Goal: Task Accomplishment & Management: Complete application form

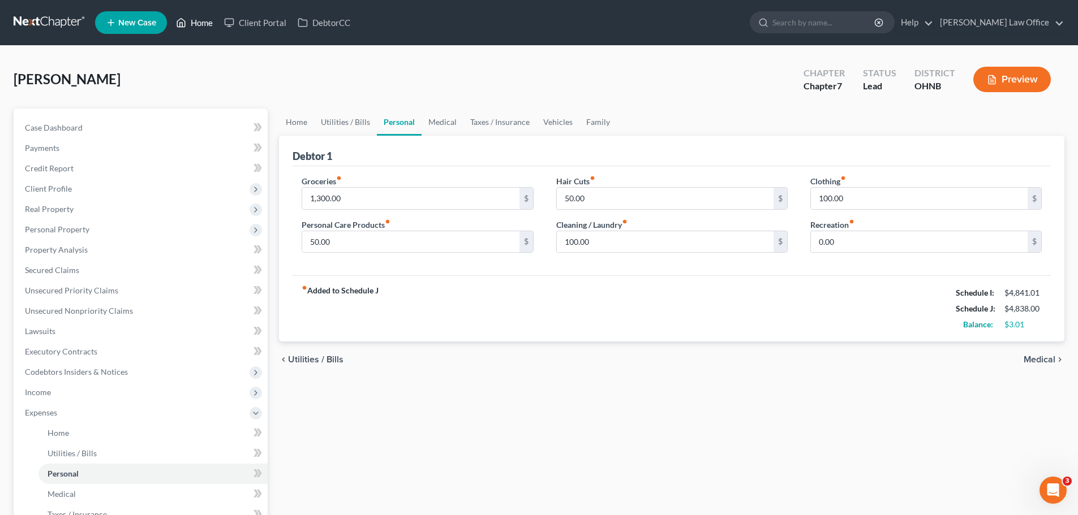
click at [205, 25] on link "Home" at bounding box center [194, 22] width 48 height 20
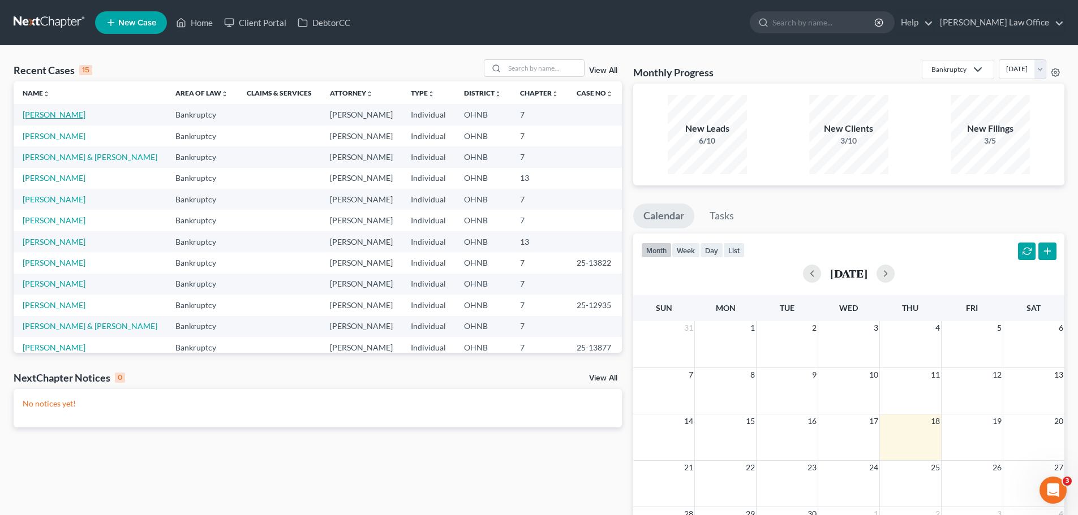
click at [81, 117] on link "[PERSON_NAME]" at bounding box center [54, 115] width 63 height 10
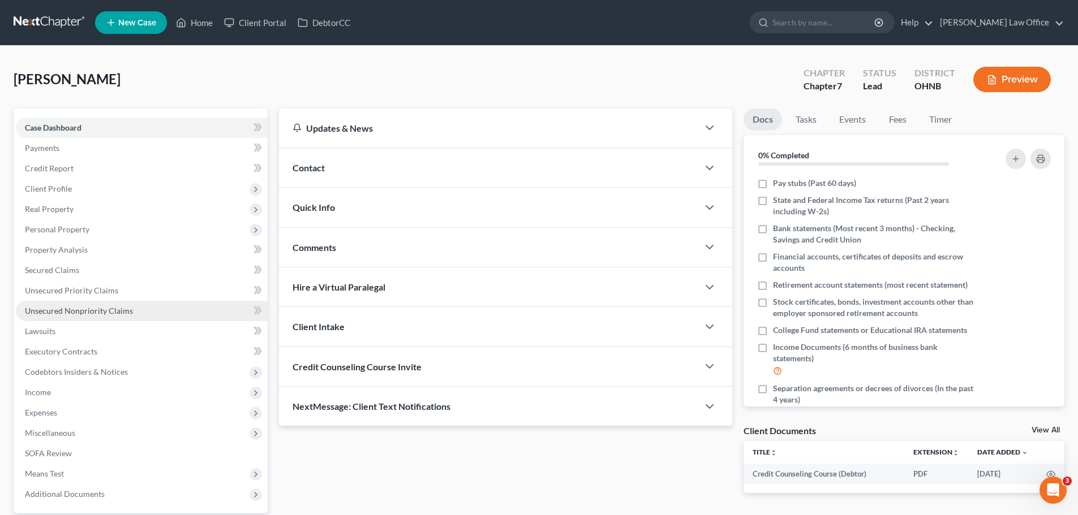
drag, startPoint x: 78, startPoint y: 311, endPoint x: 406, endPoint y: 267, distance: 331.1
click at [79, 311] on span "Unsecured Nonpriority Claims" at bounding box center [79, 311] width 108 height 10
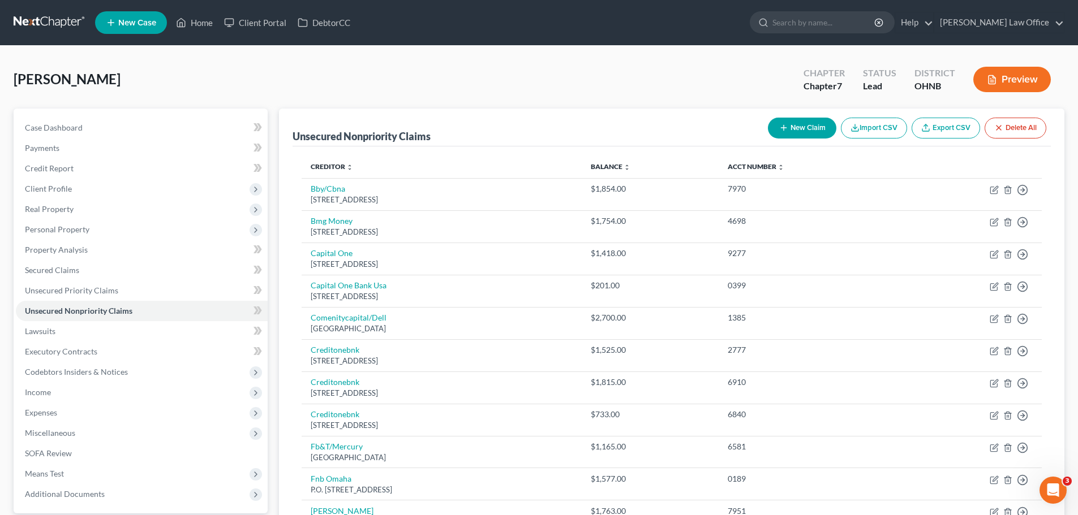
click at [805, 130] on button "New Claim" at bounding box center [802, 128] width 68 height 21
select select "0"
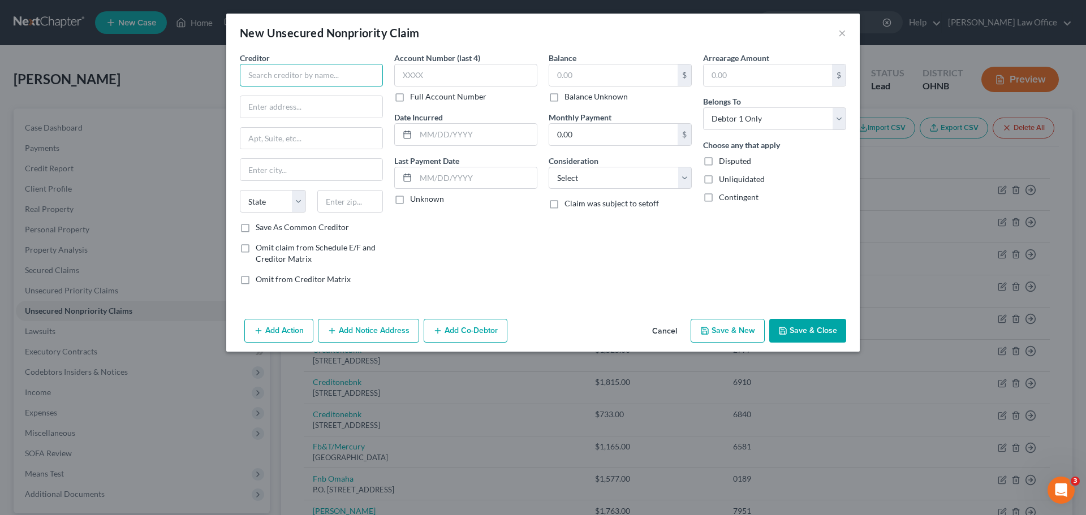
click at [291, 83] on input "text" at bounding box center [311, 75] width 143 height 23
type input "Affirm"
drag, startPoint x: 301, startPoint y: 118, endPoint x: 311, endPoint y: 111, distance: 11.8
click at [302, 110] on div "[STREET_ADDRESS][PERSON_NAME]" at bounding box center [308, 106] width 118 height 10
type input "[STREET_ADDRESS][PERSON_NAME]"
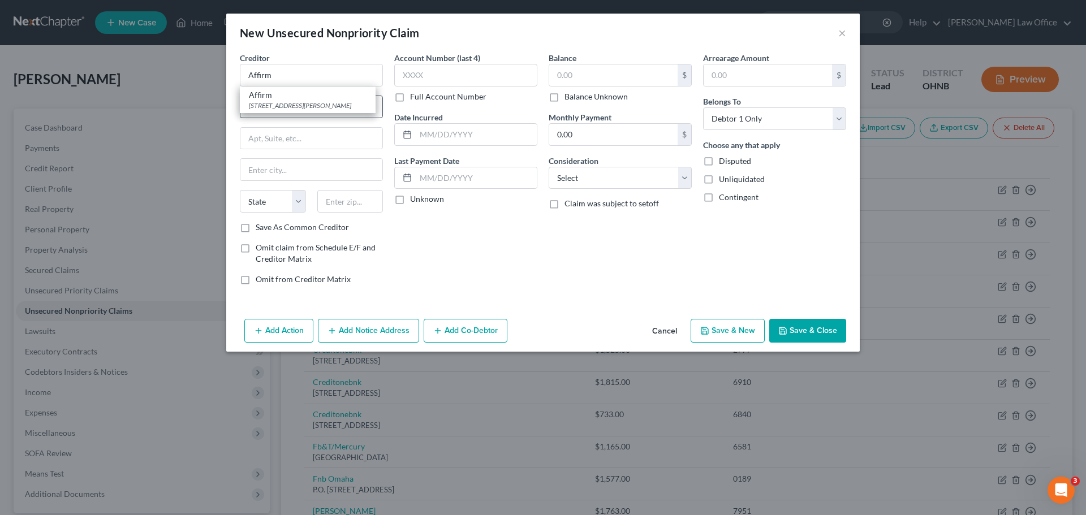
type input "4th Floor"
type input "[GEOGRAPHIC_DATA]"
select select "39"
type input "15212"
click at [410, 98] on label "Full Account Number" at bounding box center [448, 96] width 76 height 11
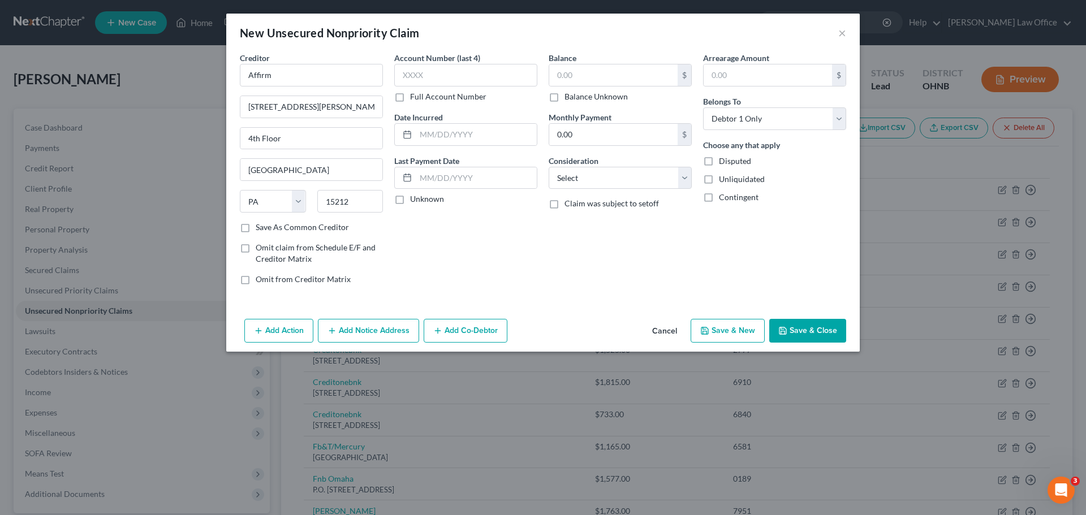
click at [415, 98] on input "Full Account Number" at bounding box center [418, 94] width 7 height 7
click at [422, 81] on input "text" at bounding box center [465, 75] width 143 height 23
type input "[CREDIT_CARD_NUMBER]"
click at [511, 131] on input "text" at bounding box center [476, 135] width 121 height 22
type input "2025"
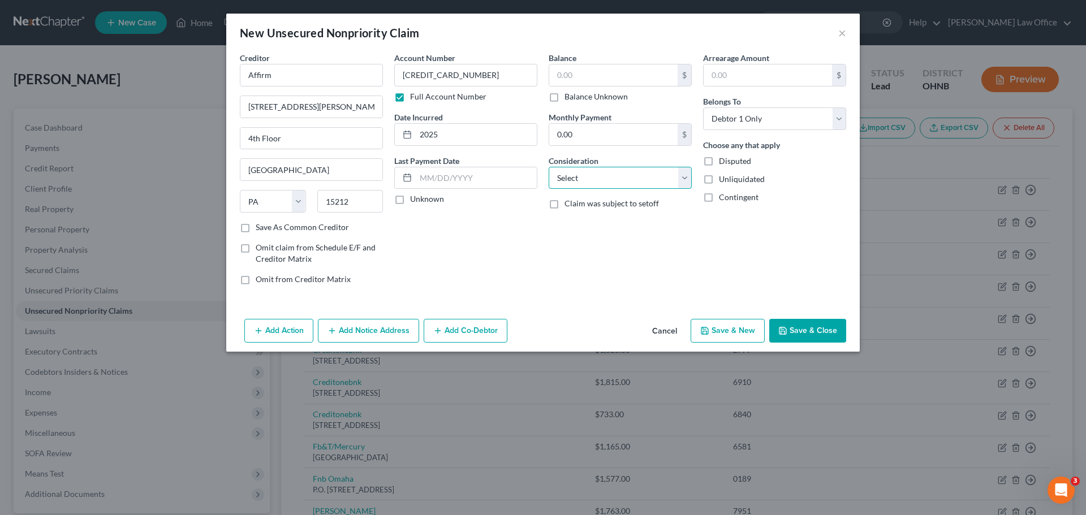
drag, startPoint x: 690, startPoint y: 180, endPoint x: 678, endPoint y: 188, distance: 14.0
click at [690, 180] on select "Select Cable / Satellite Services Collection Agency Credit Card Debt Debt Couns…" at bounding box center [620, 178] width 143 height 23
select select "2"
click at [549, 167] on select "Select Cable / Satellite Services Collection Agency Credit Card Debt Debt Couns…" at bounding box center [620, 178] width 143 height 23
click at [606, 66] on input "text" at bounding box center [613, 76] width 128 height 22
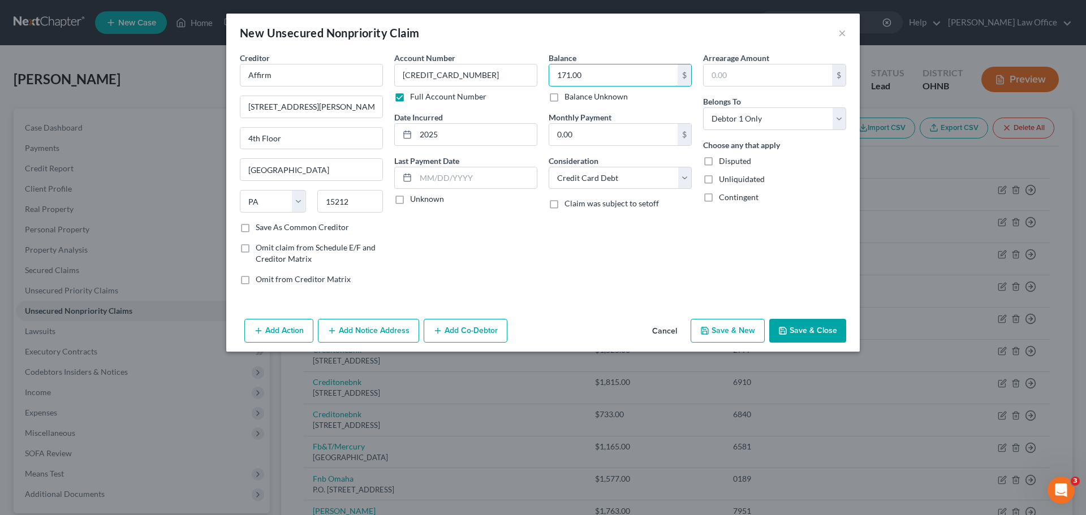
type input "171.00"
click at [823, 325] on button "Save & Close" at bounding box center [807, 331] width 77 height 24
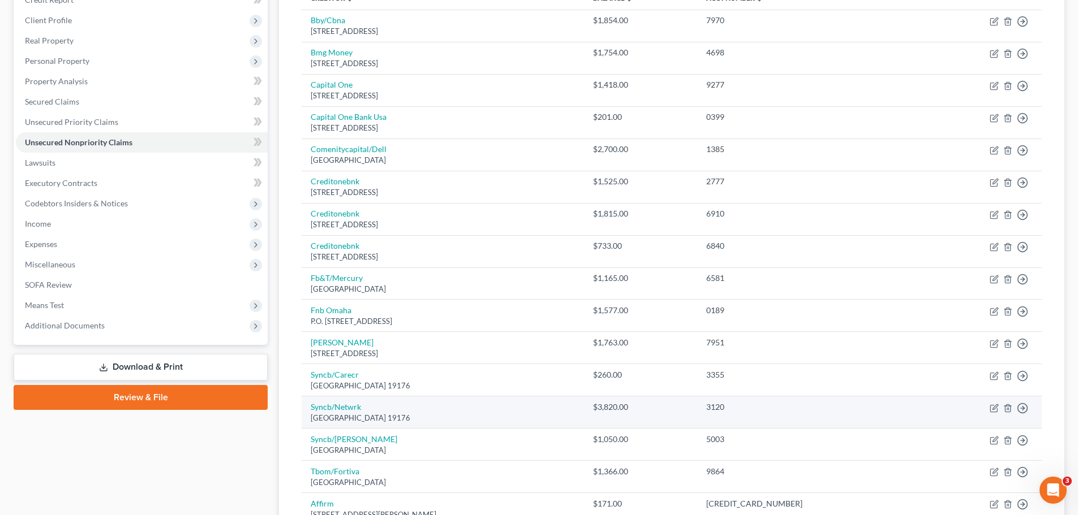
scroll to position [301, 0]
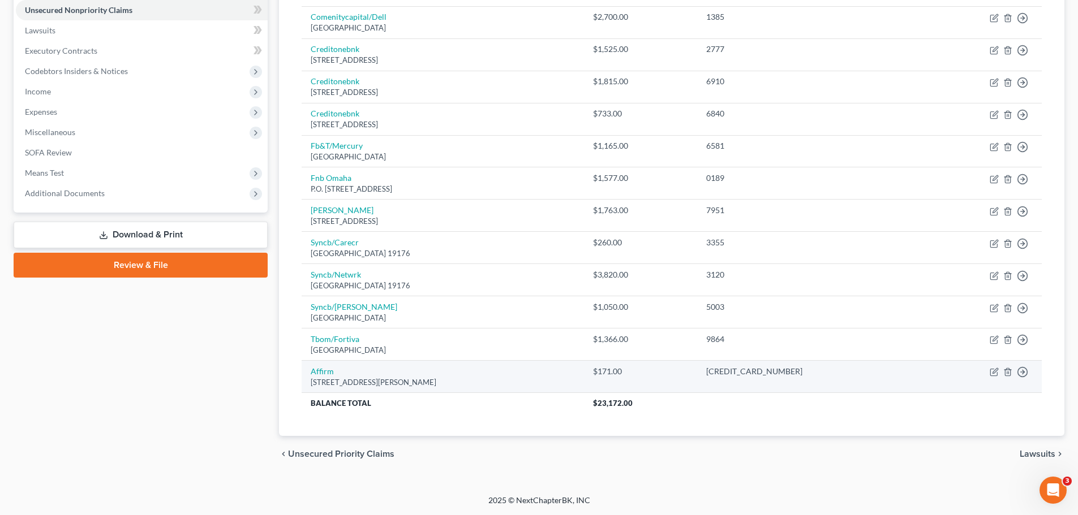
click at [989, 372] on td "Move to D Move to E Move to G Move to Notice Only" at bounding box center [982, 377] width 120 height 32
click at [991, 373] on icon "button" at bounding box center [994, 372] width 9 height 9
select select "39"
select select "2"
select select "0"
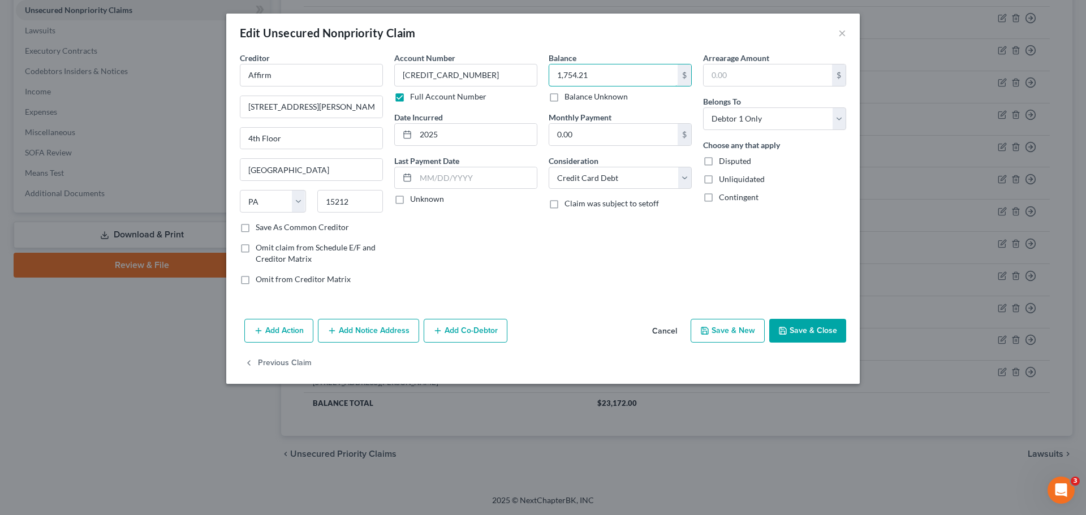
type input "1,754.21"
click at [796, 329] on button "Save & Close" at bounding box center [807, 331] width 77 height 24
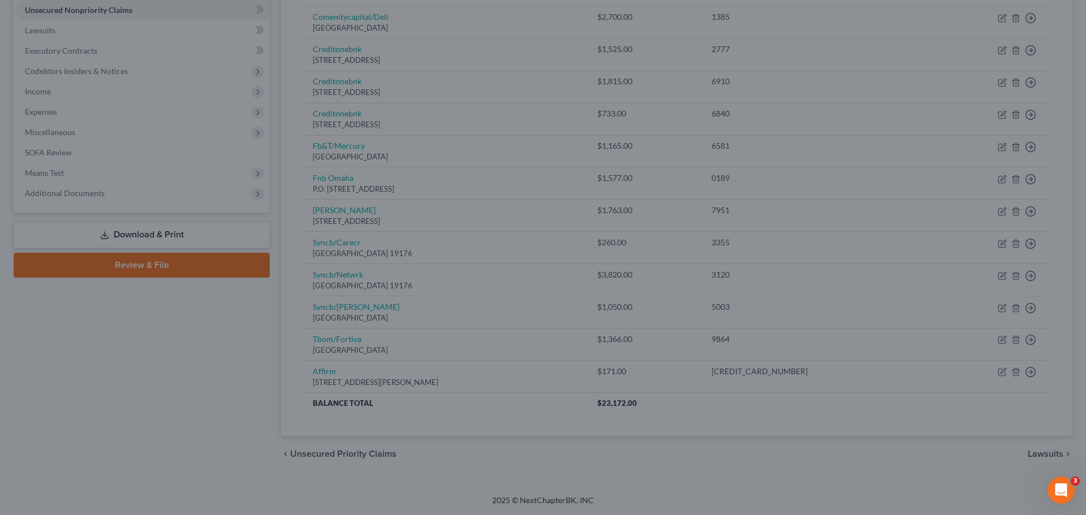
type input "0"
